Goal: Find contact information: Find contact information

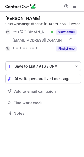
scroll to position [110, 84]
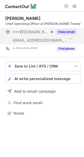
click at [68, 31] on button "View email" at bounding box center [66, 31] width 21 height 5
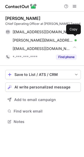
scroll to position [118, 84]
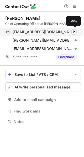
click at [47, 32] on span "monairoddey@gmail.com" at bounding box center [43, 32] width 60 height 5
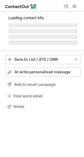
scroll to position [110, 84]
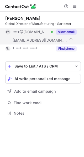
click at [63, 31] on button "View email" at bounding box center [66, 31] width 21 height 5
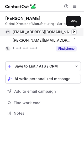
click at [32, 33] on span "kgutierez@gmail.com" at bounding box center [43, 32] width 60 height 5
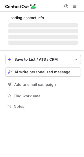
scroll to position [106, 84]
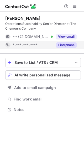
click at [65, 41] on div "Find phone" at bounding box center [65, 45] width 24 height 8
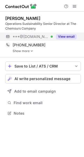
scroll to position [110, 84]
click at [65, 33] on div "View email" at bounding box center [65, 37] width 24 height 8
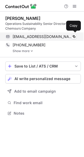
click at [31, 36] on span "lhudnaes@gmail.com" at bounding box center [43, 36] width 60 height 5
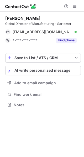
scroll to position [101, 84]
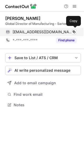
click at [24, 31] on span "kgutierez@gmail.com" at bounding box center [43, 32] width 60 height 5
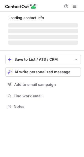
scroll to position [101, 84]
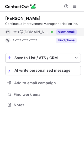
click at [76, 30] on button "View email" at bounding box center [66, 31] width 21 height 5
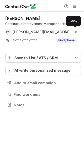
click at [29, 33] on span "khoa.n.pham@hotmail.com" at bounding box center [43, 32] width 60 height 5
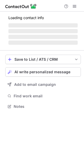
scroll to position [106, 84]
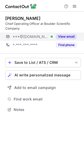
click at [62, 35] on button "View email" at bounding box center [66, 36] width 21 height 5
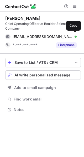
click at [35, 36] on span "[EMAIL_ADDRESS][DOMAIN_NAME]" at bounding box center [43, 36] width 60 height 5
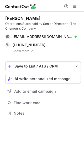
scroll to position [110, 84]
